Goal: Task Accomplishment & Management: Use online tool/utility

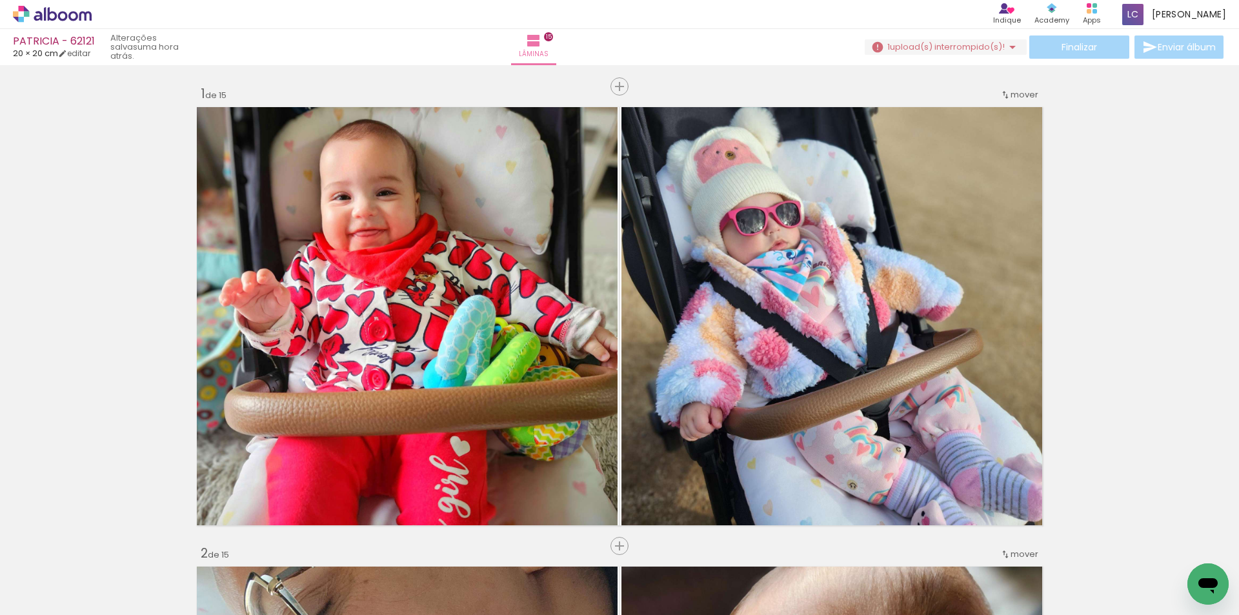
scroll to position [5425, 0]
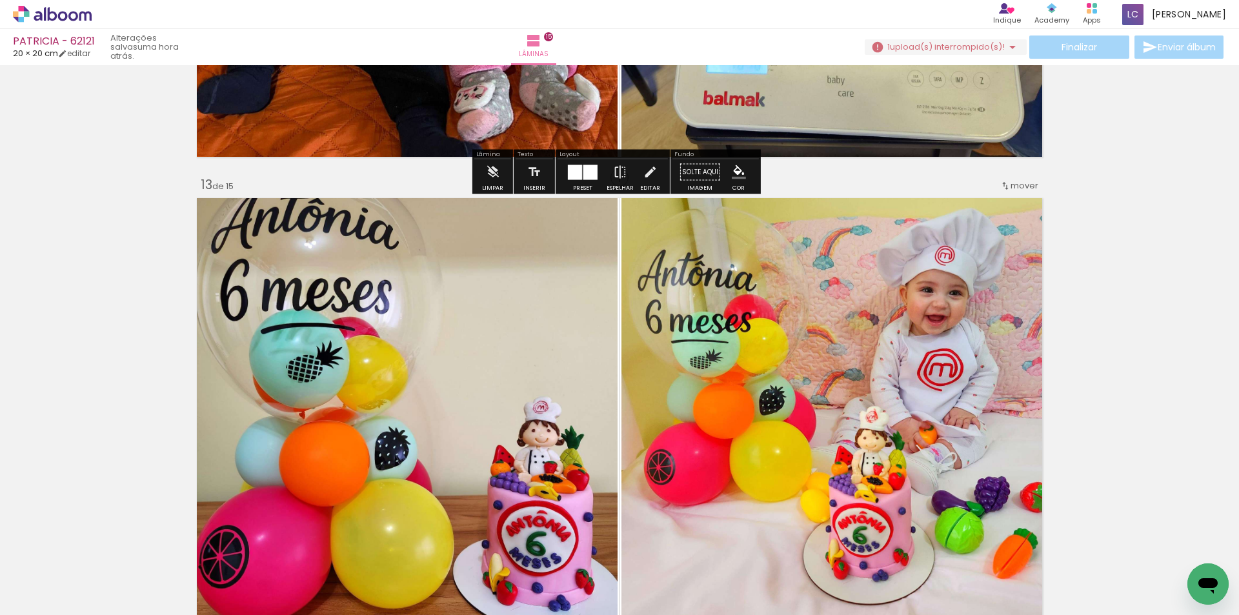
click at [906, 48] on span "upload(s) interrompido(s)!" at bounding box center [947, 47] width 115 height 12
click at [881, 96] on iron-icon at bounding box center [879, 98] width 12 height 13
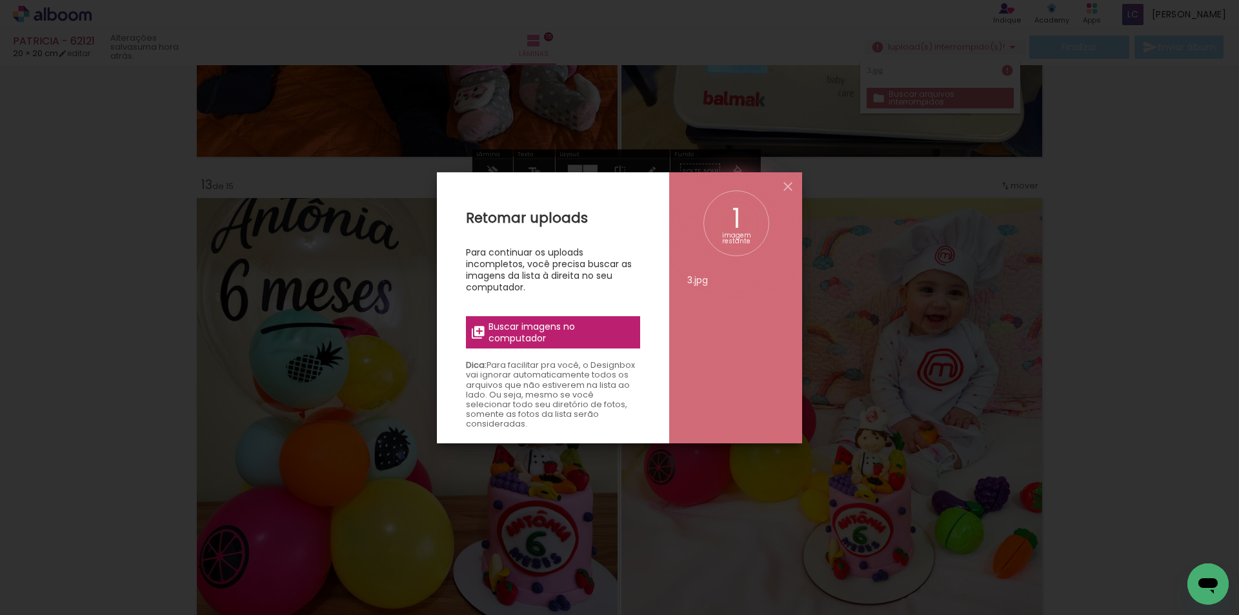
click at [615, 330] on span "Buscar imagens no computador" at bounding box center [561, 332] width 144 height 23
click at [0, 0] on input "file" at bounding box center [0, 0] width 0 height 0
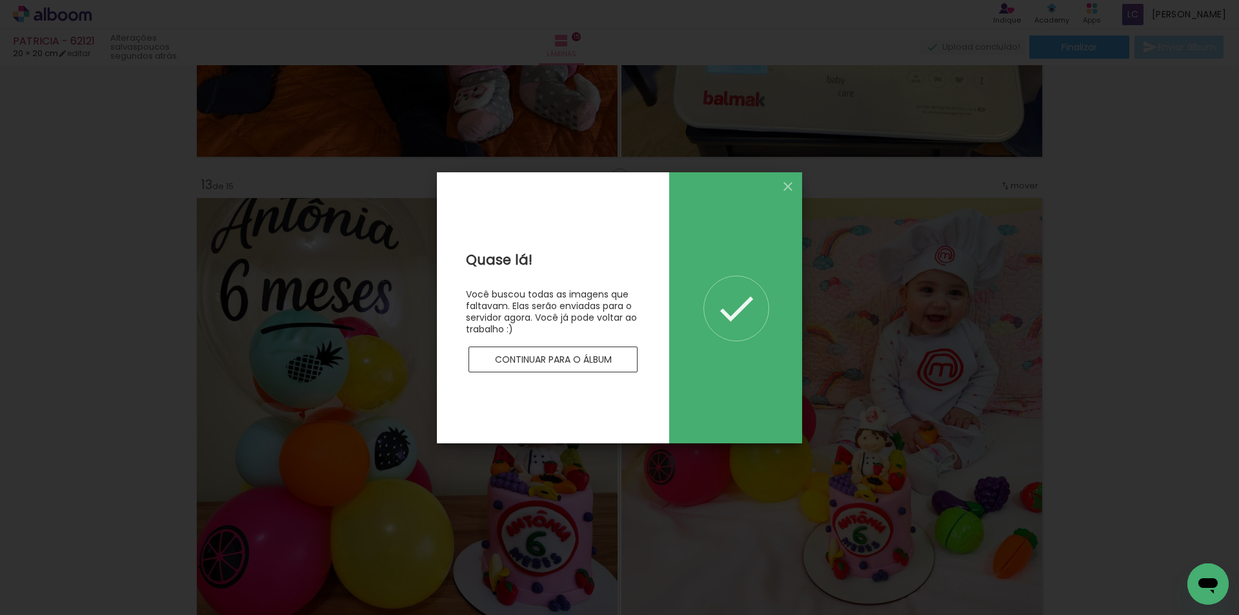
click at [536, 367] on paper-button "Continuar para o álbum" at bounding box center [553, 360] width 169 height 26
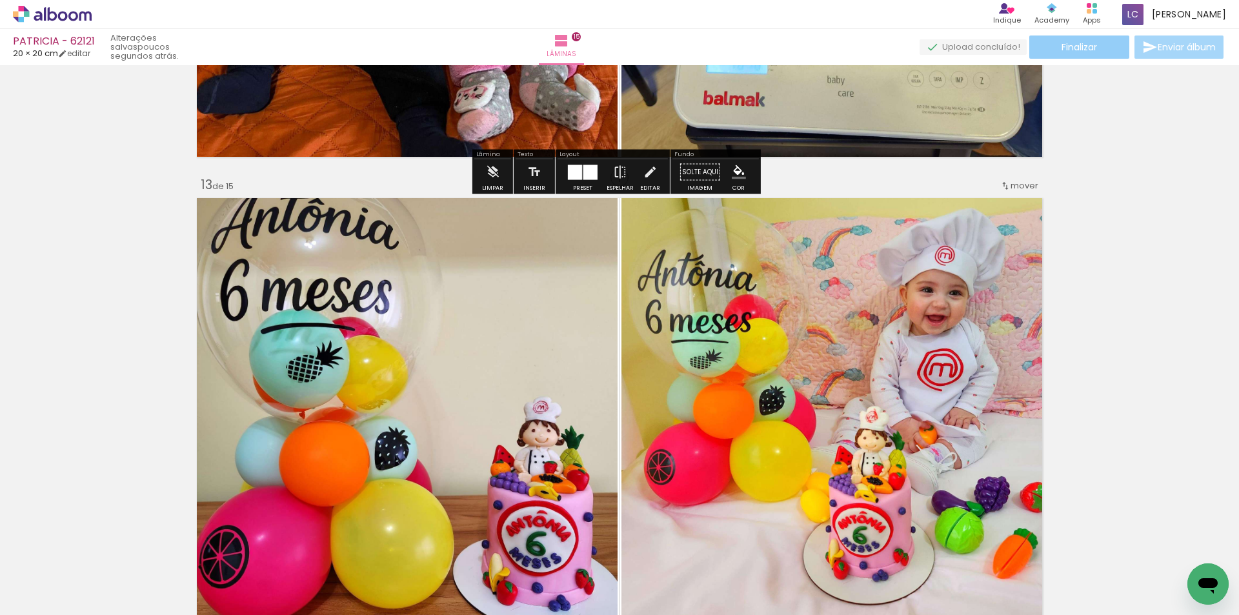
click at [1083, 51] on span "Finalizar" at bounding box center [1080, 47] width 36 height 9
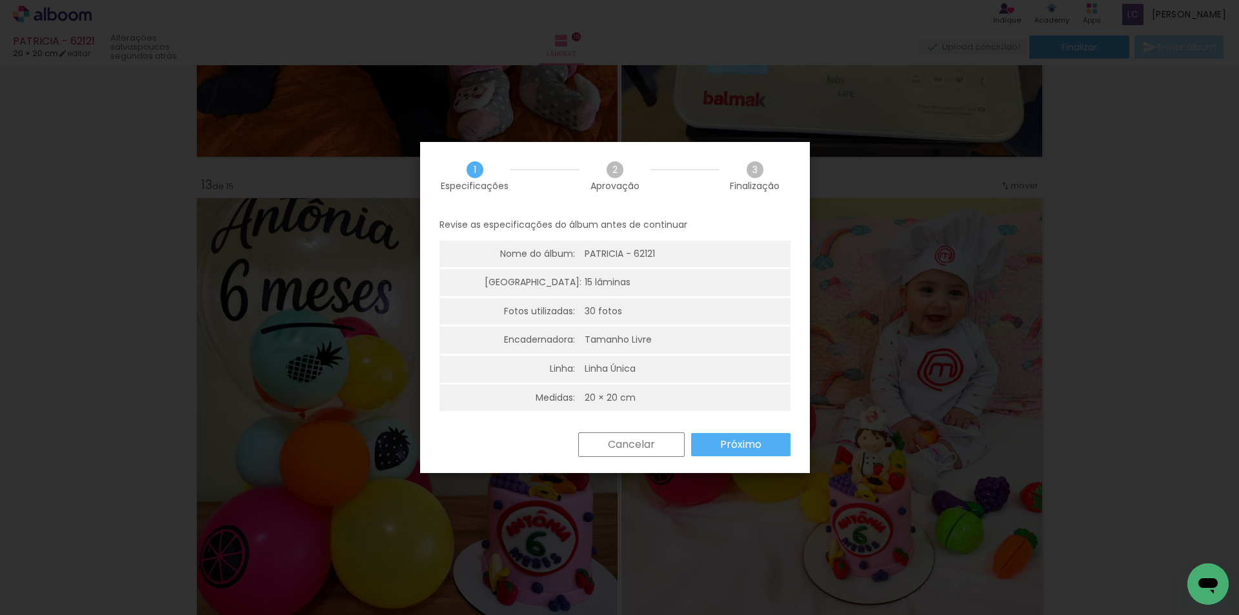
click at [725, 456] on paper-button "Próximo" at bounding box center [740, 444] width 99 height 23
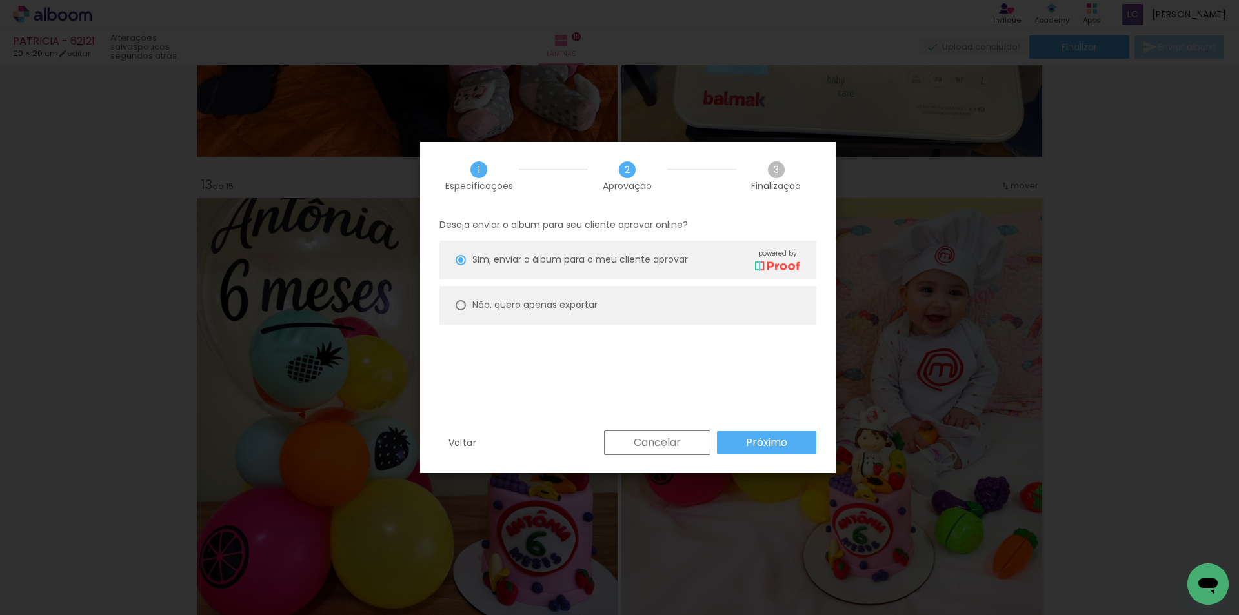
click at [0, 0] on slot "Não, quero apenas exportar" at bounding box center [0, 0] width 0 height 0
type paper-radio-button "on"
click at [0, 0] on slot "Próximo" at bounding box center [0, 0] width 0 height 0
type input "Alta, 300 DPI"
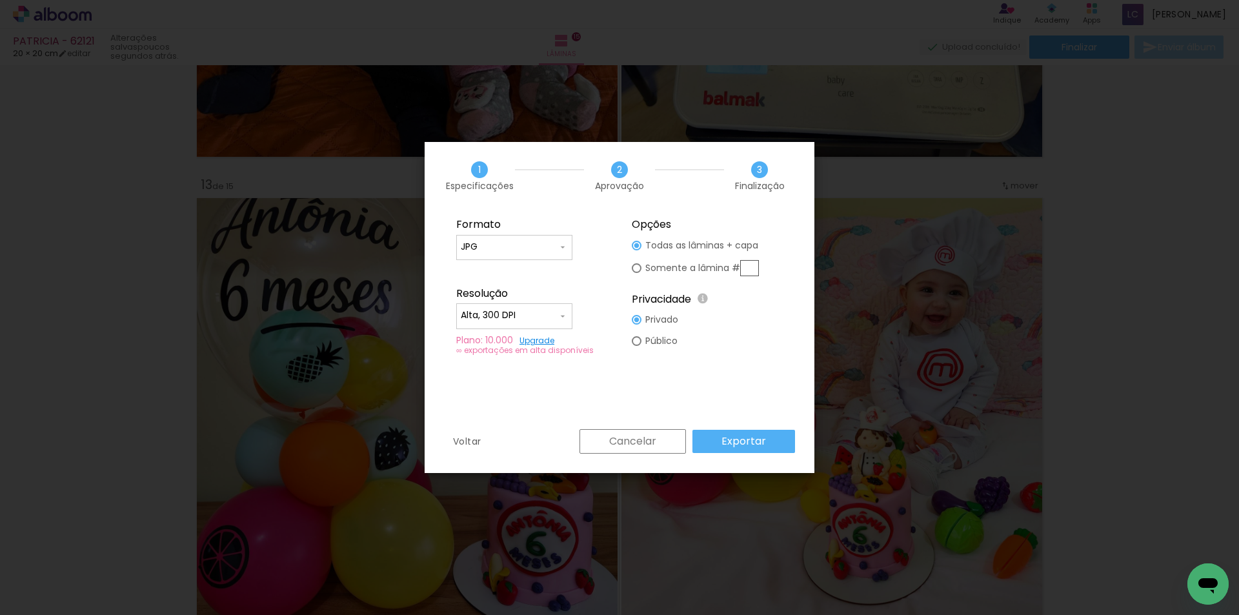
click at [780, 438] on paper-button "Exportar" at bounding box center [744, 441] width 103 height 23
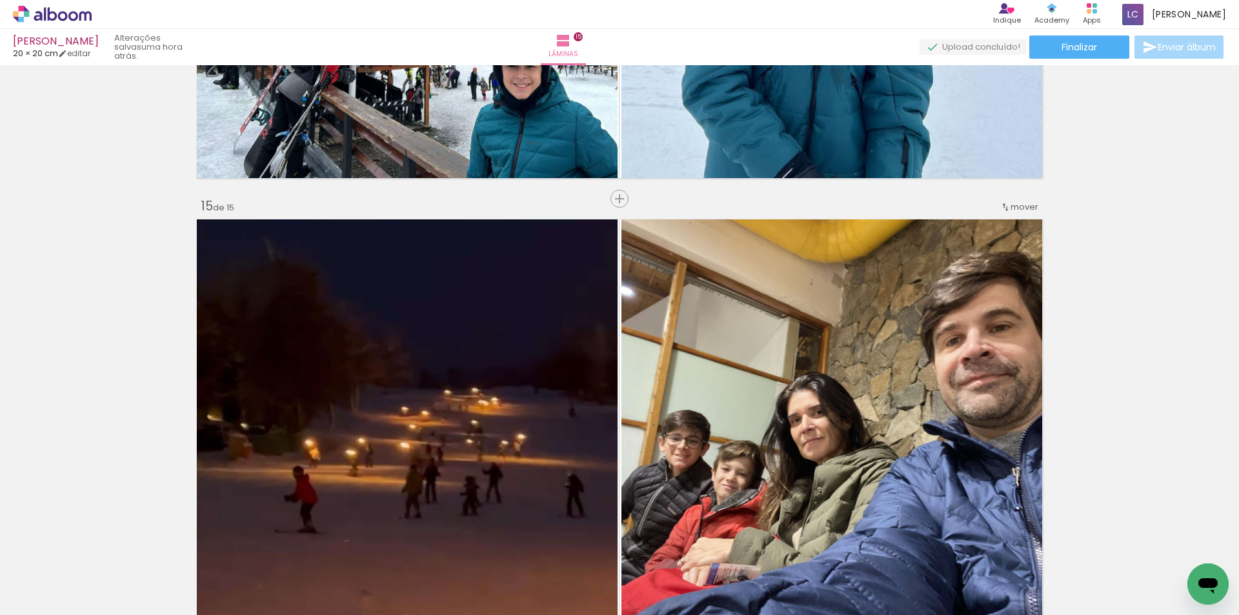
scroll to position [0, 1039]
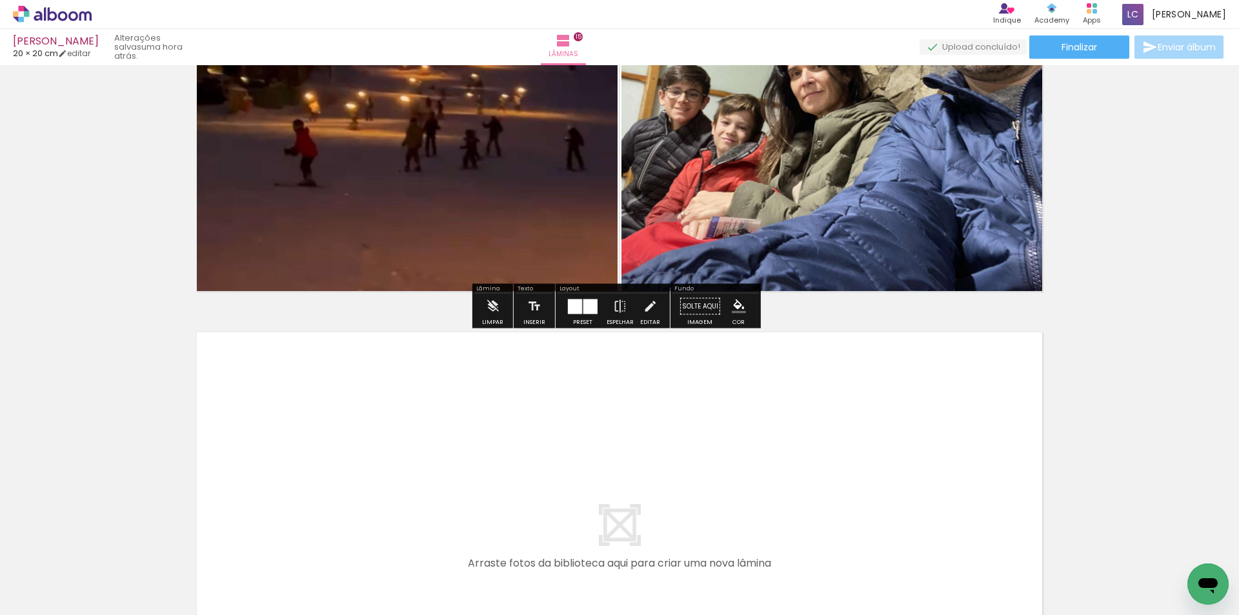
scroll to position [6710, 0]
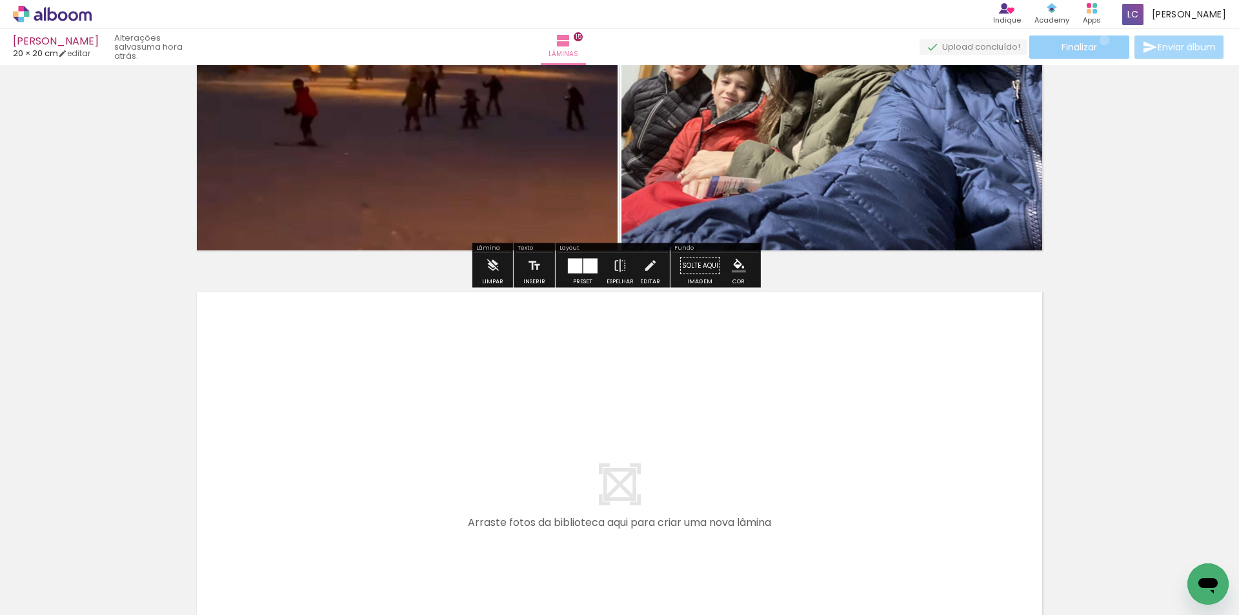
click at [1100, 40] on paper-button "Finalizar" at bounding box center [1080, 47] width 100 height 23
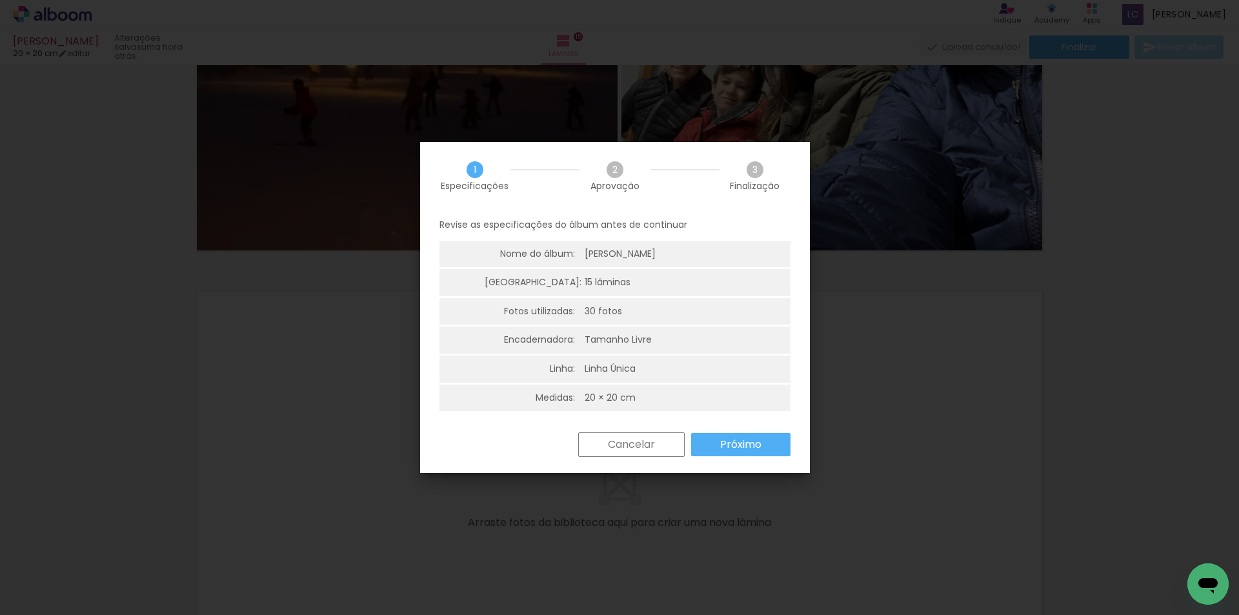
click at [772, 438] on paper-button "Próximo" at bounding box center [740, 444] width 99 height 23
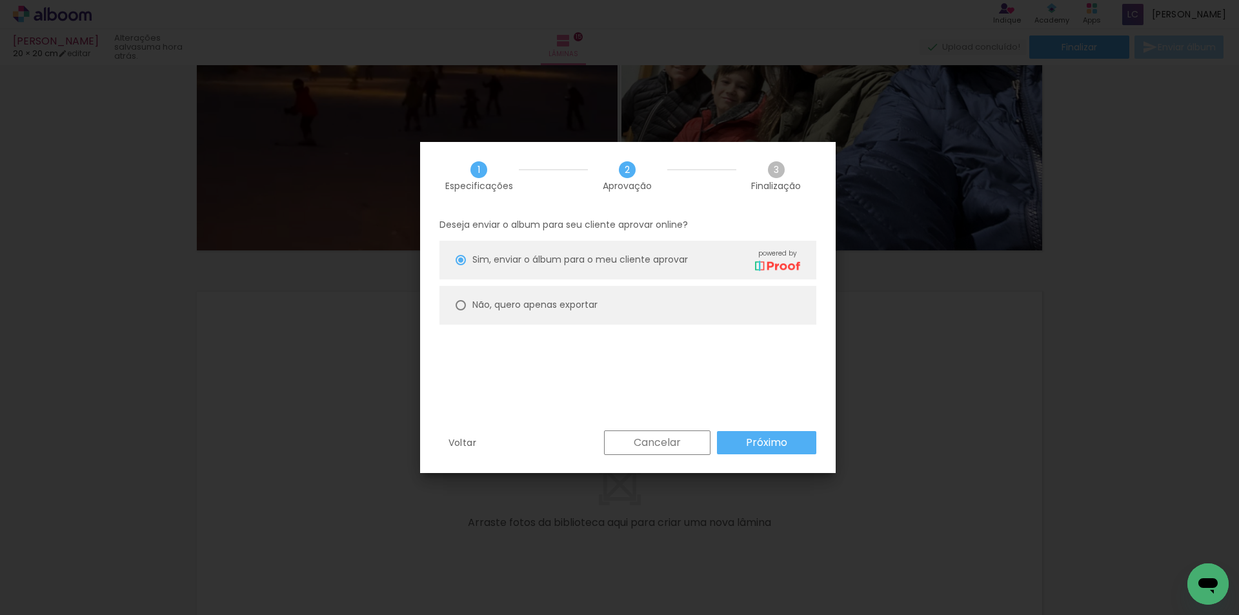
click at [630, 303] on paper-radio-button "Não, quero apenas exportar" at bounding box center [628, 305] width 377 height 39
type paper-radio-button "on"
click at [0, 0] on slot "Próximo" at bounding box center [0, 0] width 0 height 0
type input "Alta, 300 DPI"
click at [0, 0] on paper-button "Exportar" at bounding box center [0, 0] width 0 height 0
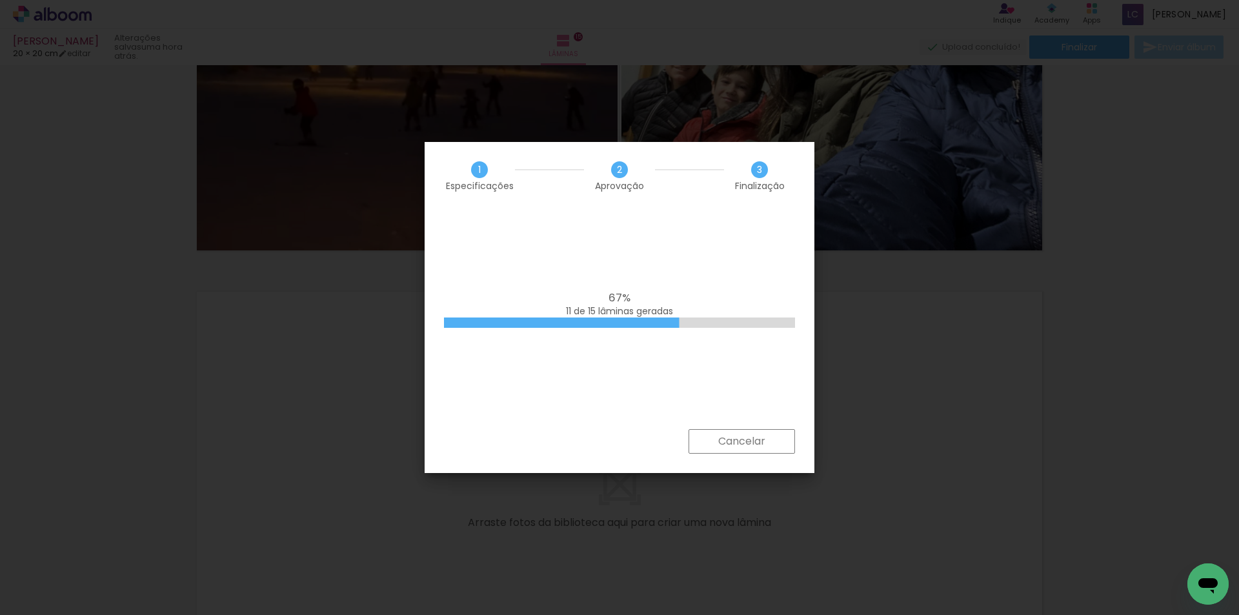
click at [1122, 293] on iron-overlay-backdrop at bounding box center [619, 307] width 1239 height 615
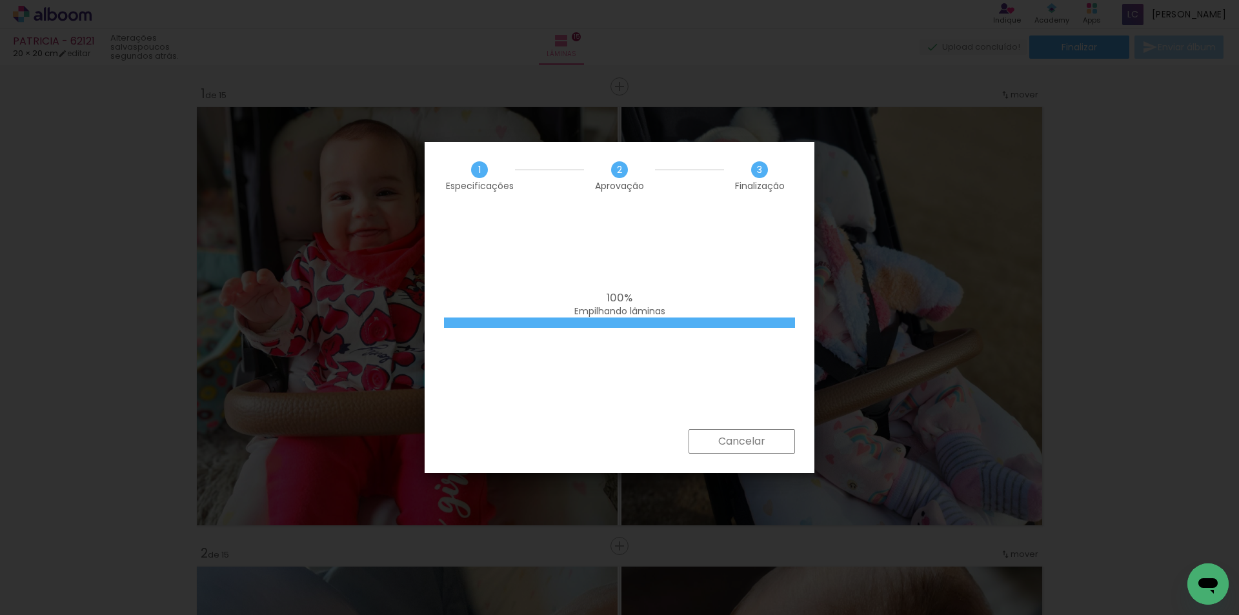
scroll to position [5425, 0]
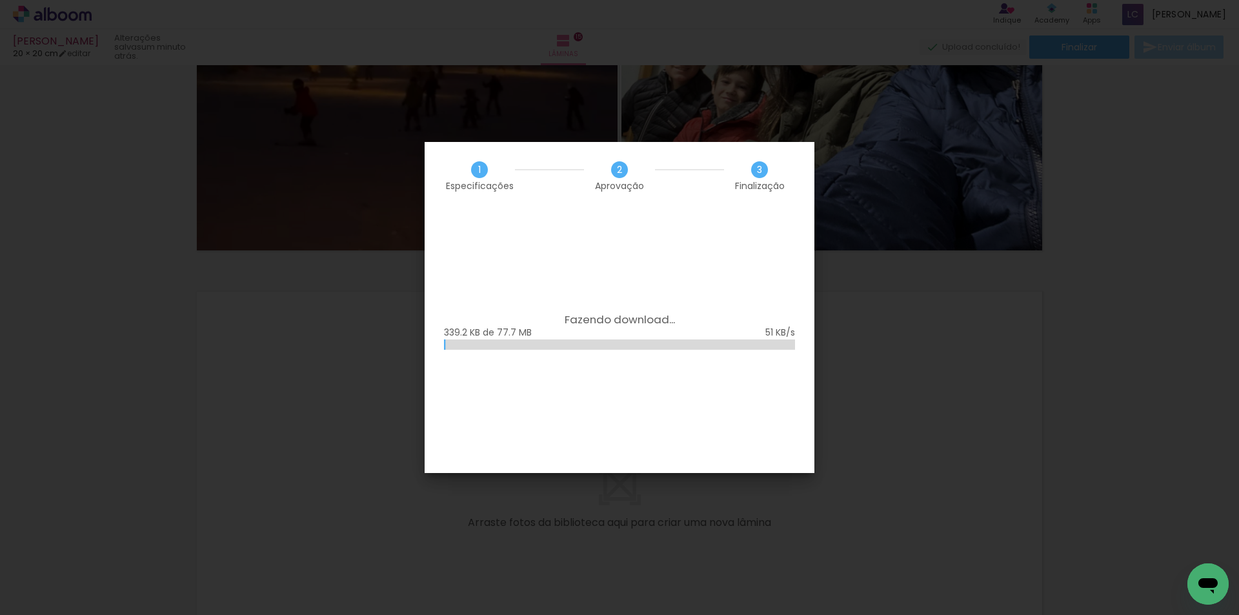
scroll to position [0, 1039]
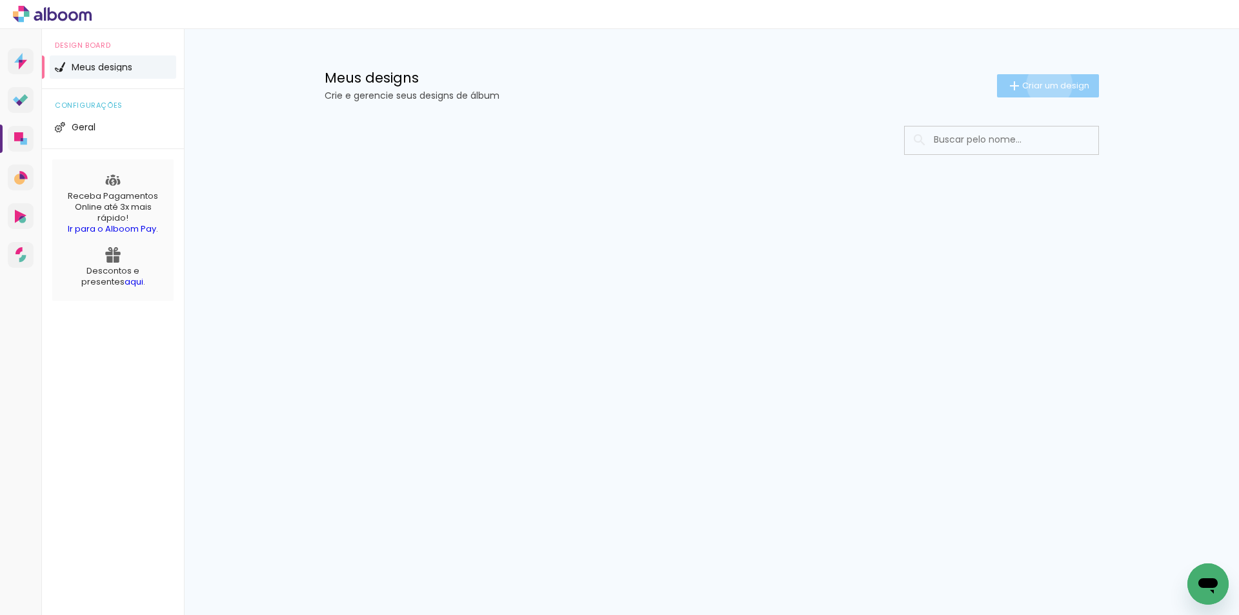
click at [1047, 84] on span "Criar um design" at bounding box center [1056, 85] width 67 height 8
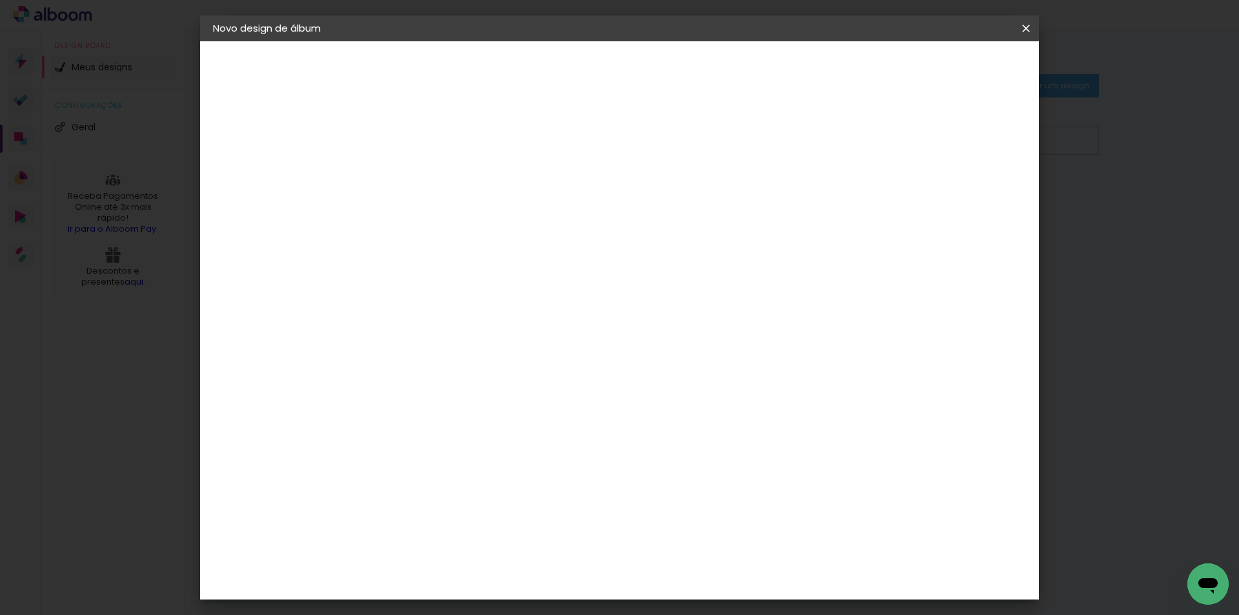
click at [424, 165] on input at bounding box center [424, 173] width 0 height 20
type input "[PERSON_NAME] - 622110"
type paper-input "[PERSON_NAME] - 622110"
click at [556, 64] on paper-button "Avançar" at bounding box center [524, 68] width 63 height 22
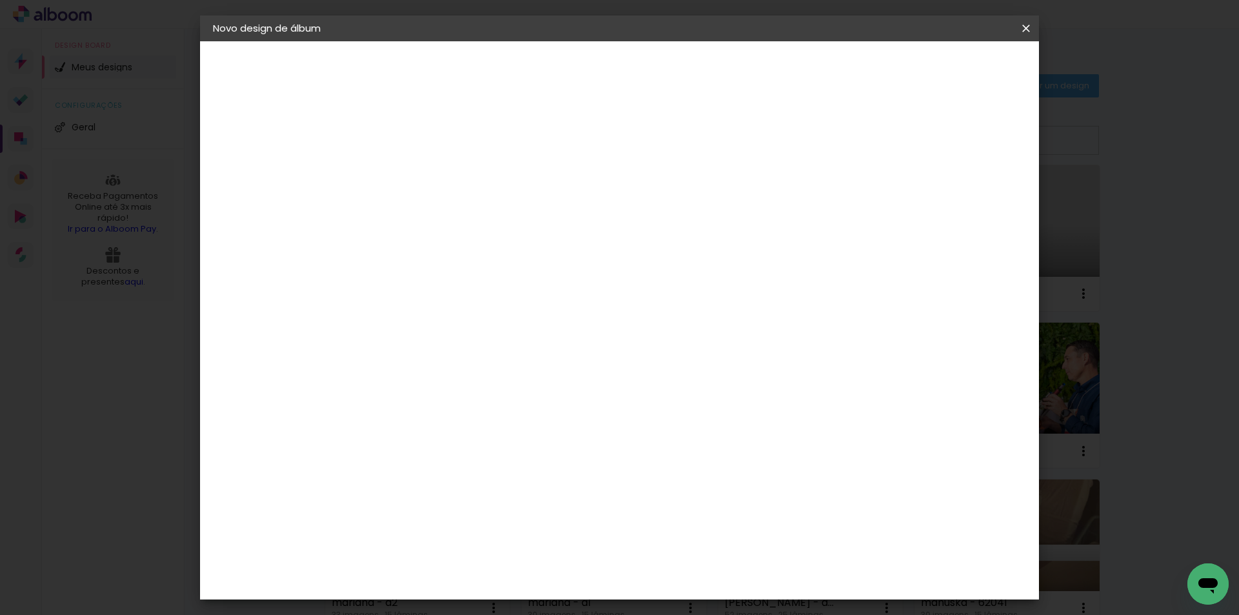
click at [666, 199] on paper-item "Tamanho Livre" at bounding box center [604, 196] width 124 height 28
click at [0, 0] on slot "Avançar" at bounding box center [0, 0] width 0 height 0
click at [691, 537] on input "60" at bounding box center [692, 538] width 34 height 19
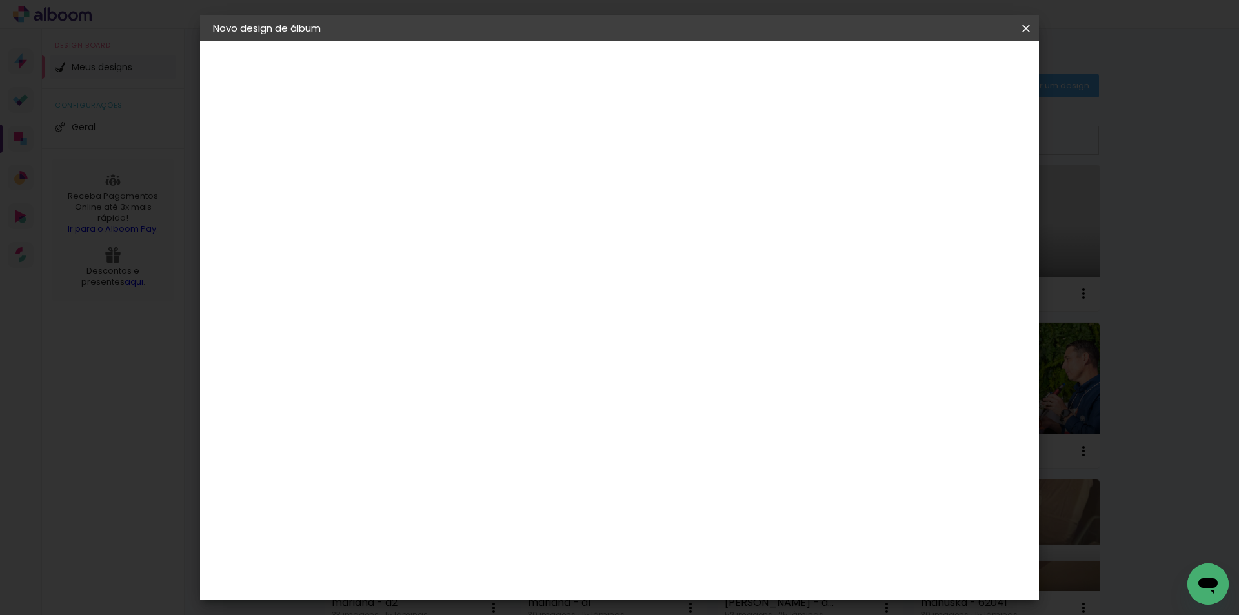
type input "40,6"
type paper-input "40,6"
click at [396, 427] on input "30" at bounding box center [384, 427] width 34 height 19
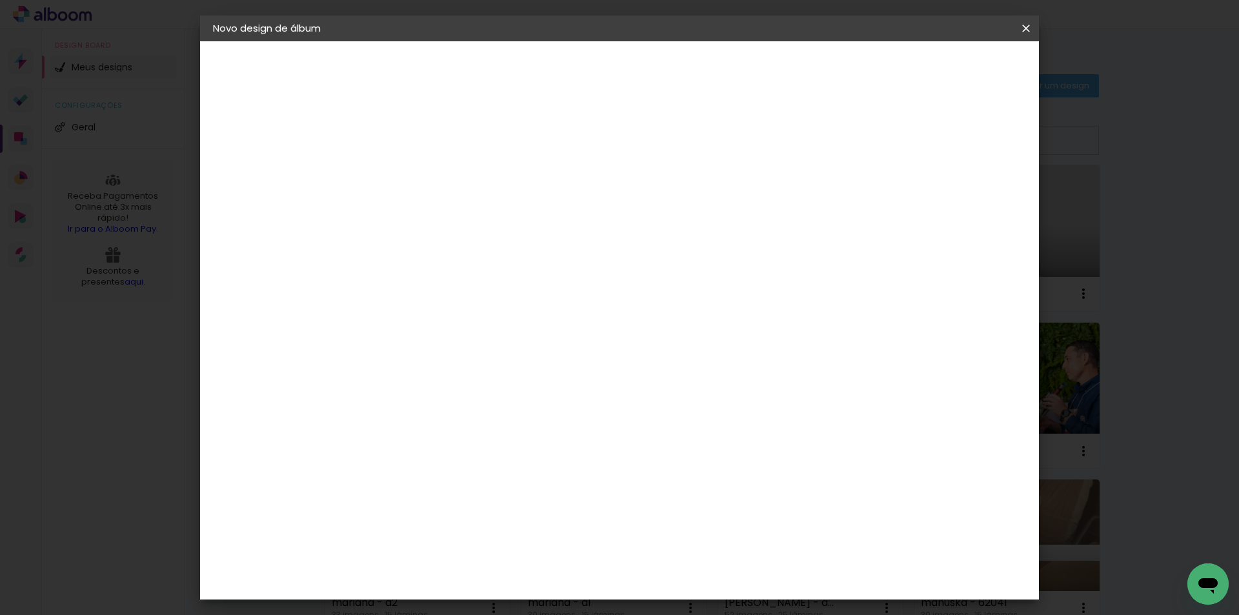
type input "20,3"
type paper-input "20,3"
type input "4"
type paper-input "4"
click at [963, 196] on input "4" at bounding box center [958, 194] width 23 height 19
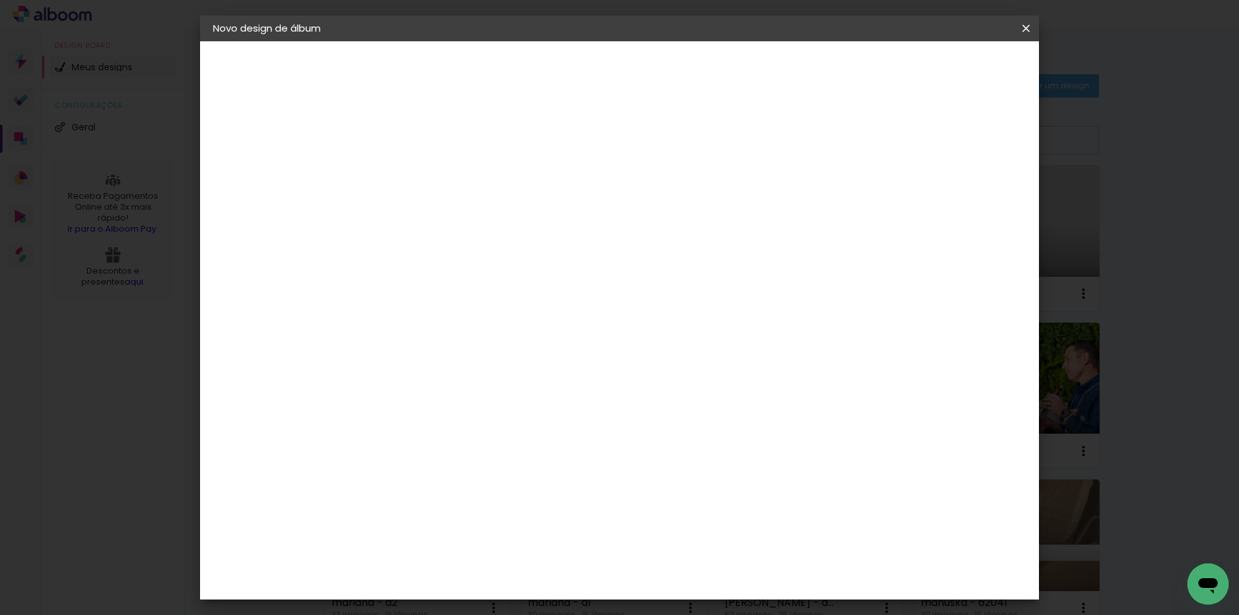
type input "3"
type paper-input "3"
click at [963, 196] on input "3" at bounding box center [958, 194] width 23 height 19
type input "2"
type paper-input "2"
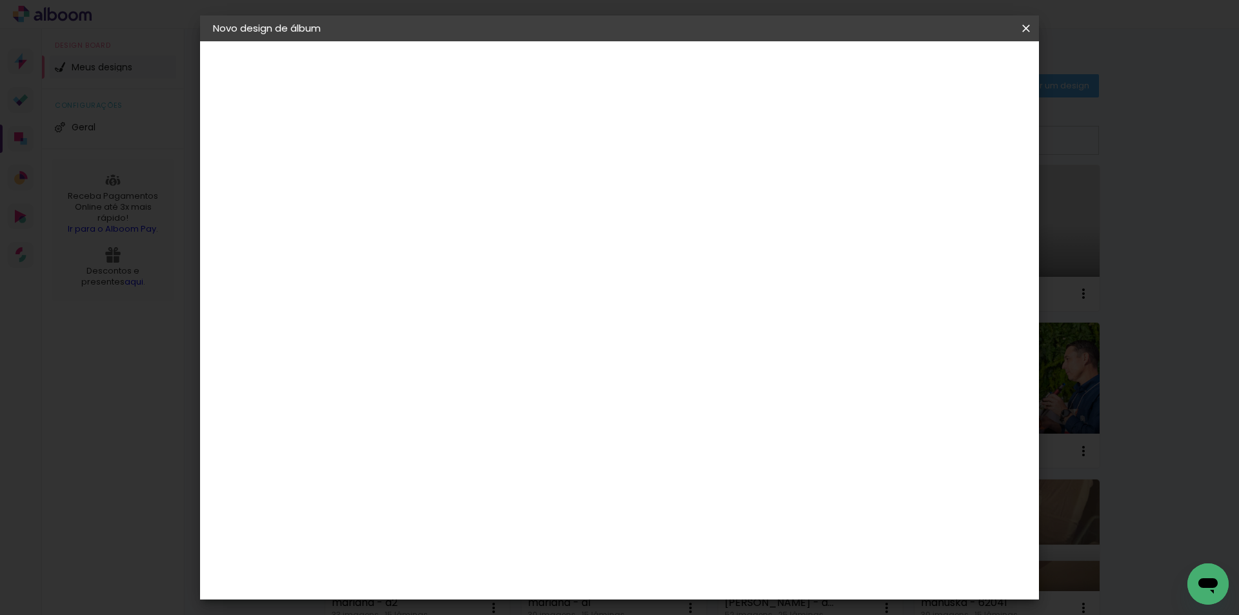
click at [966, 196] on input "2" at bounding box center [960, 194] width 23 height 19
click at [959, 76] on paper-button "Iniciar design" at bounding box center [916, 68] width 85 height 22
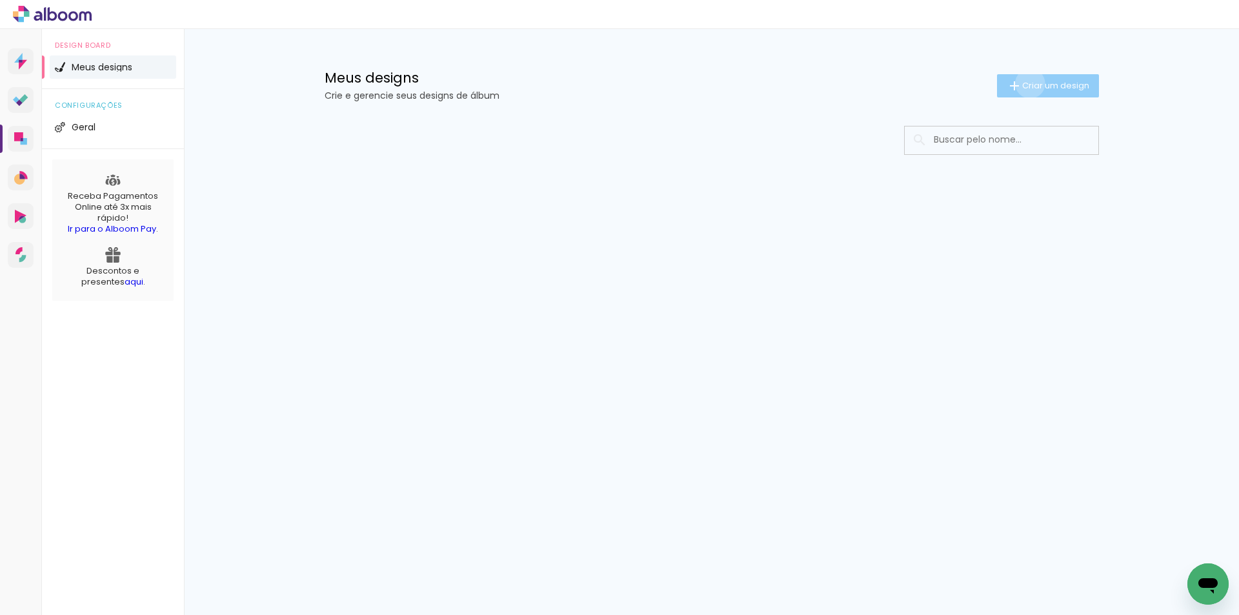
click at [1028, 83] on span "Criar um design" at bounding box center [1056, 85] width 67 height 8
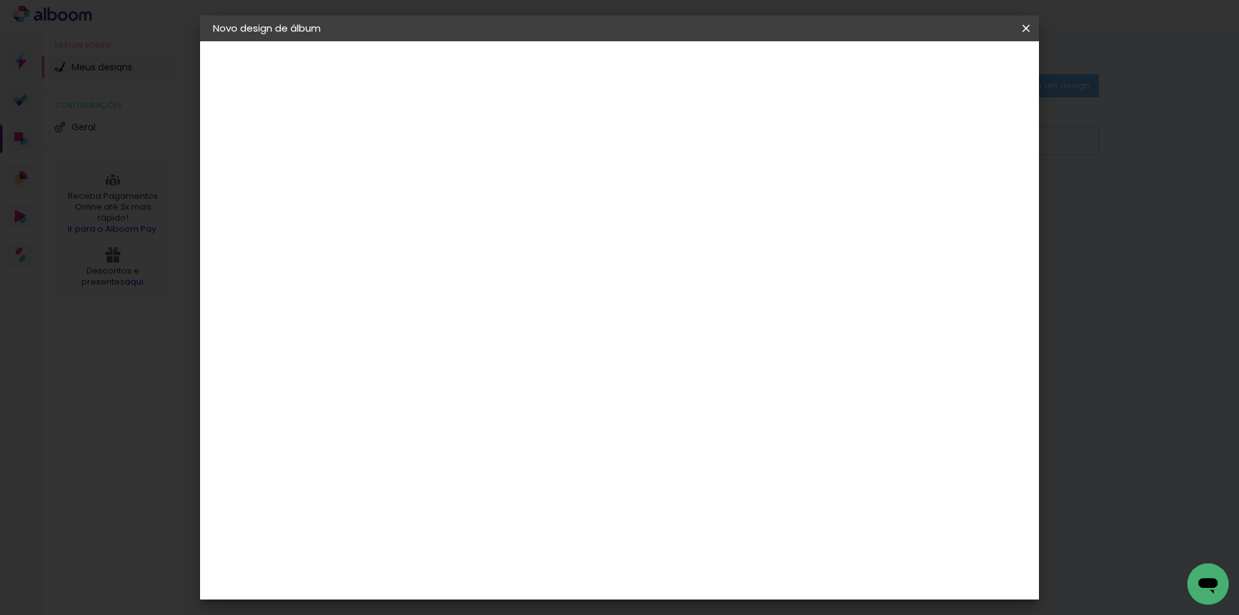
click at [0, 0] on paper-input-container "Título do álbum" at bounding box center [0, 0] width 0 height 0
type input "LARISSA - 62115"
type paper-input "LARISSA - 62115"
click at [0, 0] on slot "Avançar" at bounding box center [0, 0] width 0 height 0
click at [631, 204] on paper-item "Tamanho Livre" at bounding box center [573, 196] width 115 height 28
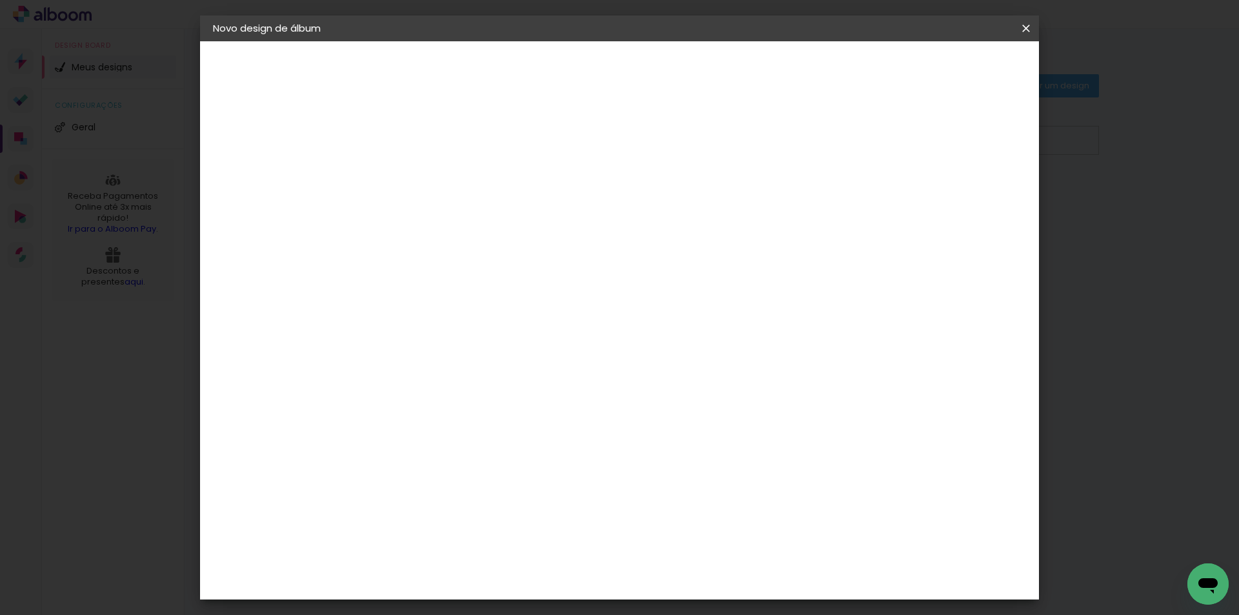
click at [0, 0] on slot "Avançar" at bounding box center [0, 0] width 0 height 0
click at [689, 535] on input "60" at bounding box center [692, 538] width 34 height 19
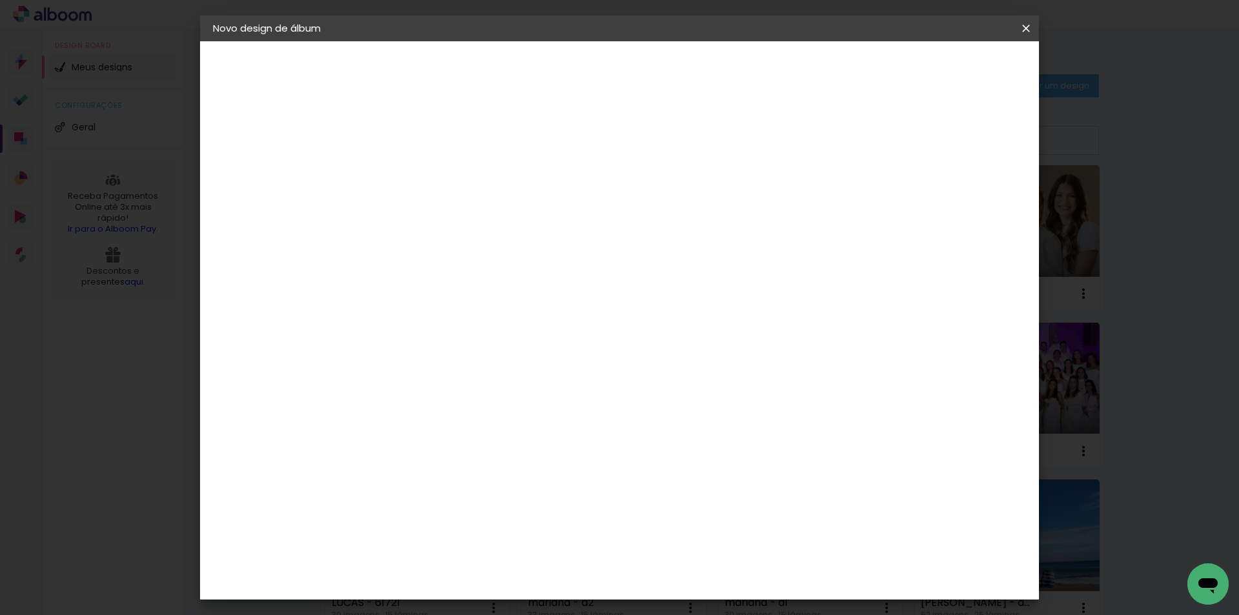
type input "50,6"
type paper-input "50,6"
click at [383, 385] on input "30" at bounding box center [384, 390] width 34 height 19
type input "25,4"
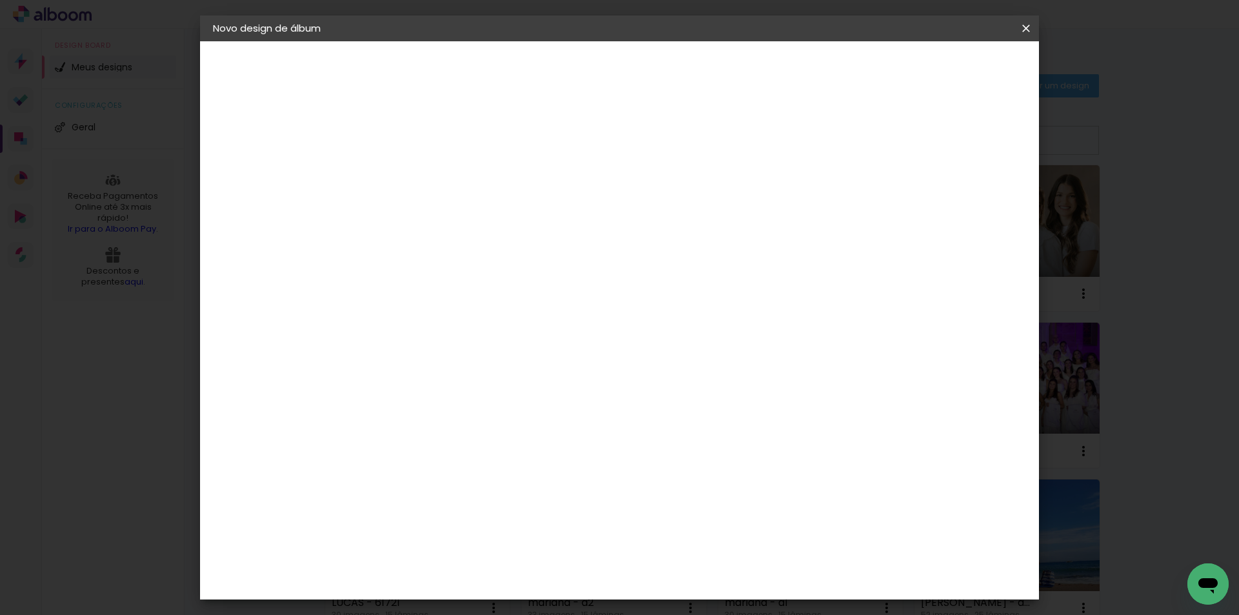
type paper-input "25,4"
type input "4"
type paper-input "4"
click at [968, 203] on input "4" at bounding box center [958, 194] width 23 height 19
type input "3"
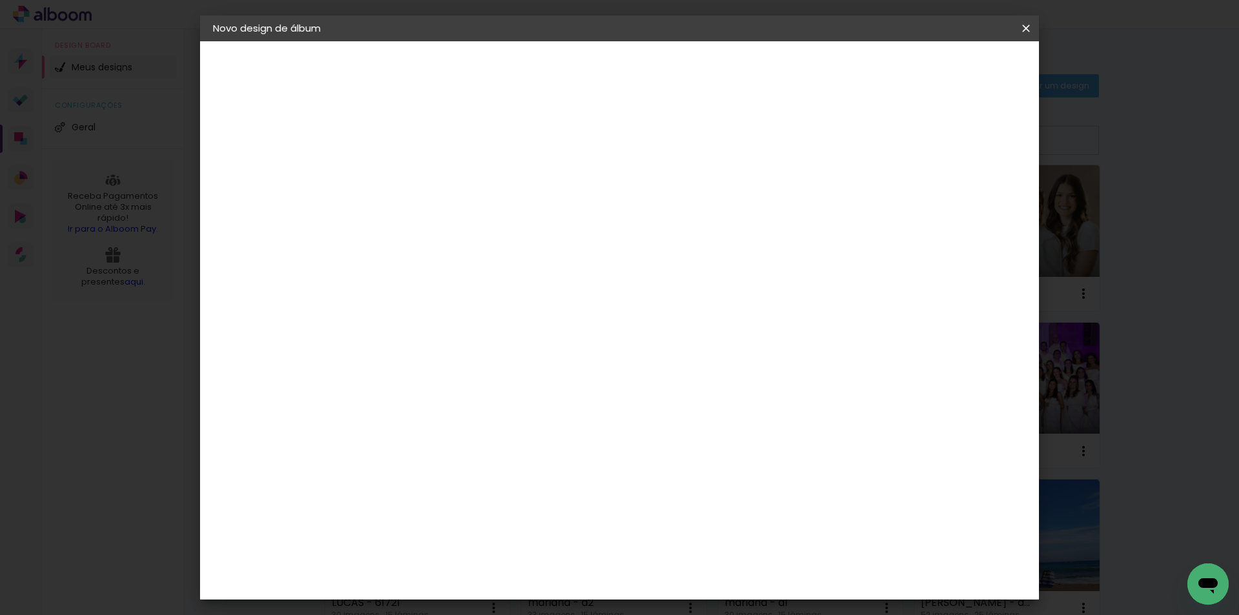
type paper-input "3"
click at [968, 203] on input "3" at bounding box center [962, 194] width 23 height 19
type input "2"
type paper-input "2"
click at [968, 203] on input "2" at bounding box center [962, 194] width 23 height 19
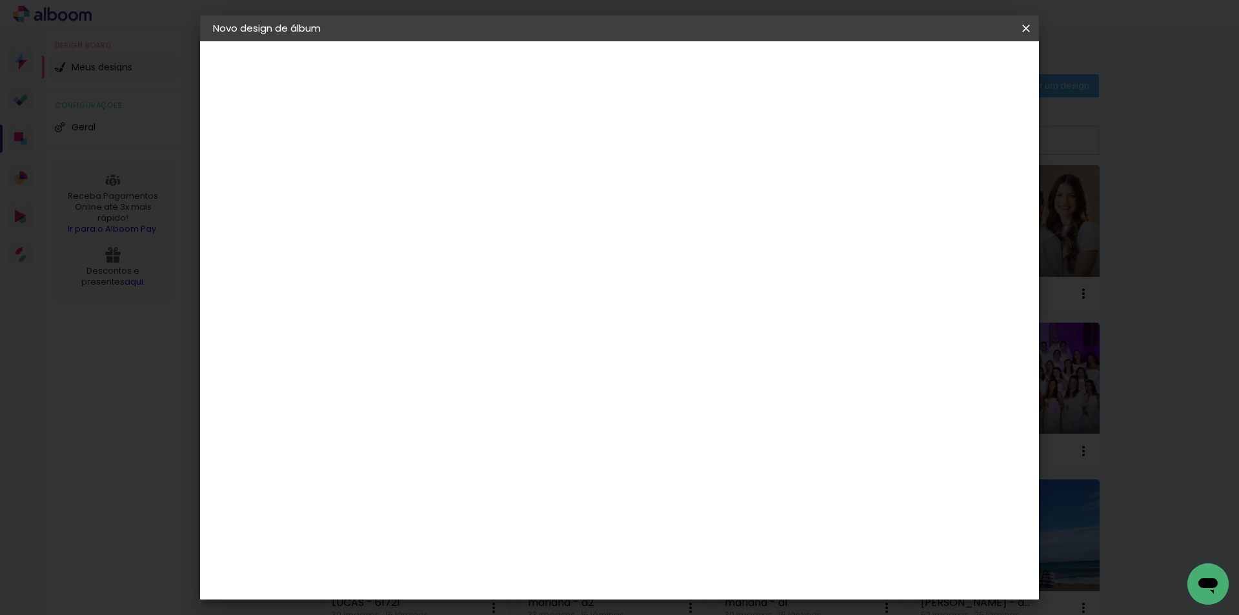
click at [973, 81] on header "Tamanho livre Defina a largura, altura e sangria das lâminas. Voltar Iniciar de…" at bounding box center [673, 74] width 610 height 66
click at [946, 64] on span "Iniciar design" at bounding box center [916, 68] width 59 height 9
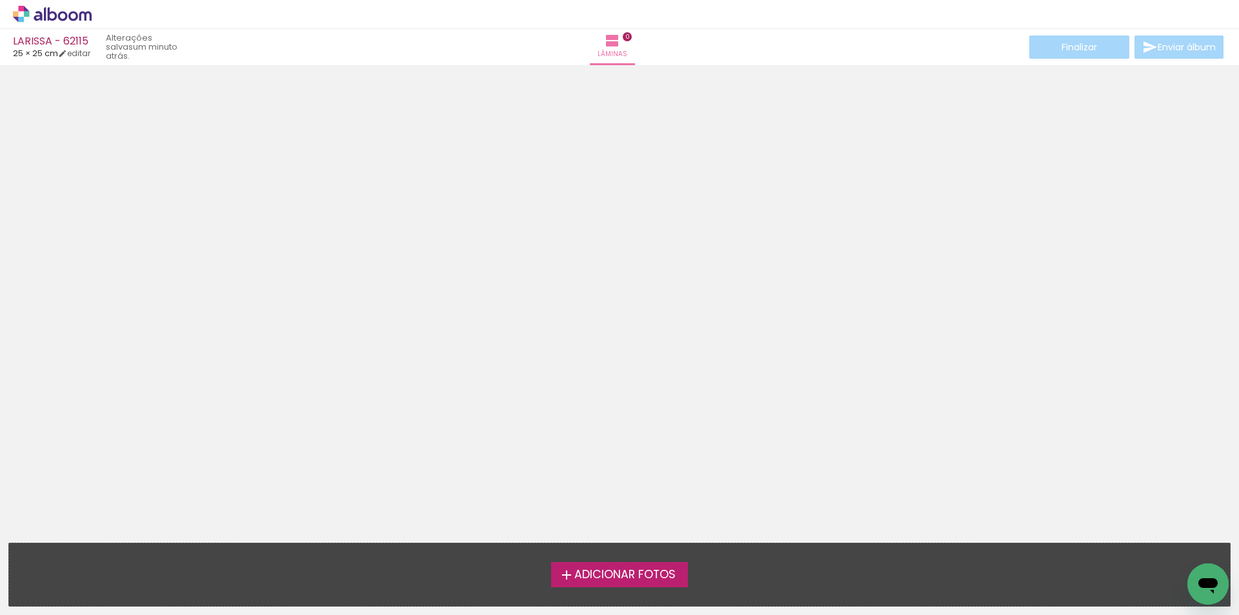
click at [1118, 277] on div at bounding box center [619, 300] width 1239 height 460
